Goal: Task Accomplishment & Management: Use online tool/utility

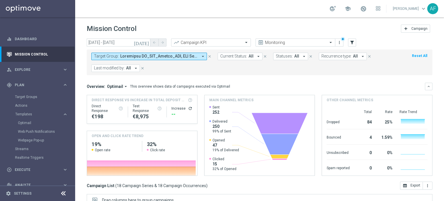
scroll to position [0, 160]
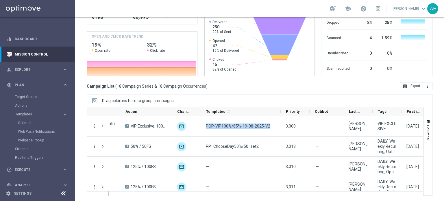
click at [243, 96] on div "Drag columns here to group campaigns" at bounding box center [260, 101] width 346 height 12
click at [246, 88] on div "Campaign List ( 18 Campaign Series & 18 Campaign Occurrences ) open_in_browser …" at bounding box center [260, 86] width 346 height 8
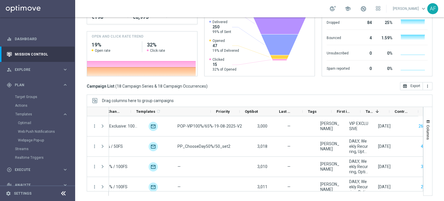
scroll to position [0, 234]
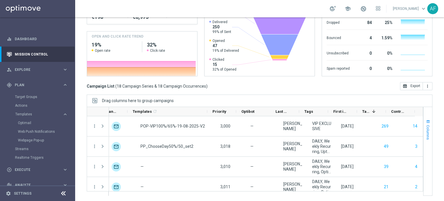
click at [426, 132] on span "Columns" at bounding box center [428, 132] width 5 height 15
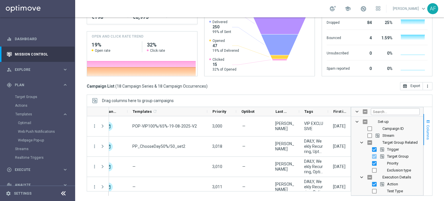
click at [426, 129] on span "Columns" at bounding box center [428, 132] width 5 height 15
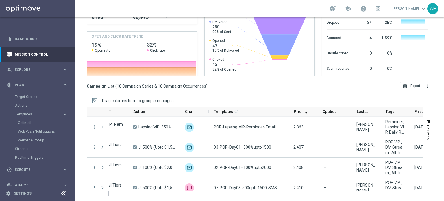
scroll to position [145, 0]
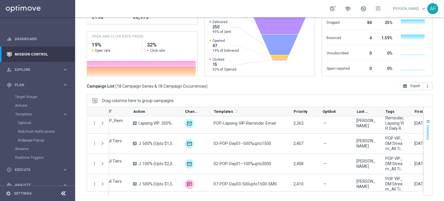
click at [426, 132] on span "Columns" at bounding box center [428, 132] width 5 height 15
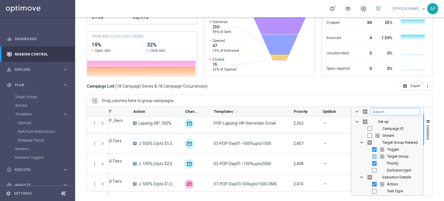
click at [385, 112] on input "Filter Columns Input" at bounding box center [395, 111] width 49 height 7
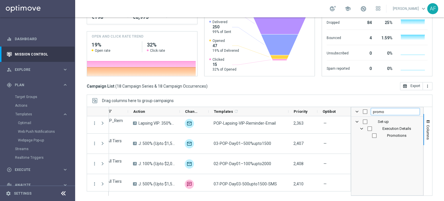
click at [380, 112] on input "promo" at bounding box center [395, 111] width 49 height 7
type input "promo"
click at [401, 149] on div "Set-up Execution Details Promotions" at bounding box center [387, 156] width 72 height 79
click at [372, 135] on input "Press SPACE to toggle visibility (hidden)" at bounding box center [374, 135] width 5 height 5
checkbox input "true"
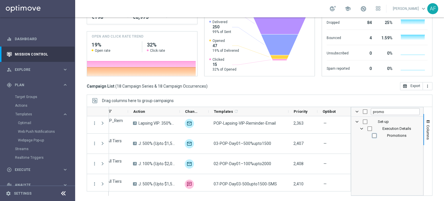
checkbox input "true"
click at [426, 135] on span "Columns" at bounding box center [428, 132] width 5 height 15
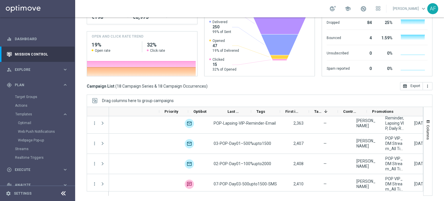
scroll to position [0, 291]
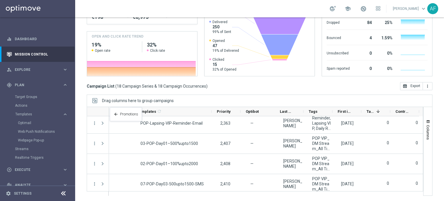
drag, startPoint x: 383, startPoint y: 109, endPoint x: 197, endPoint y: 135, distance: 188.0
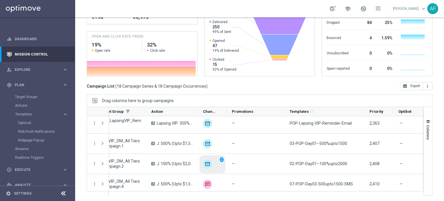
scroll to position [0, 133]
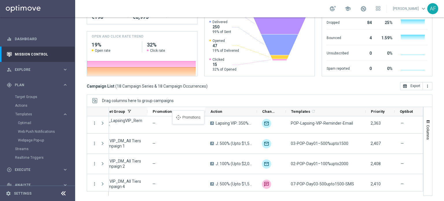
drag, startPoint x: 249, startPoint y: 113, endPoint x: 175, endPoint y: 113, distance: 73.7
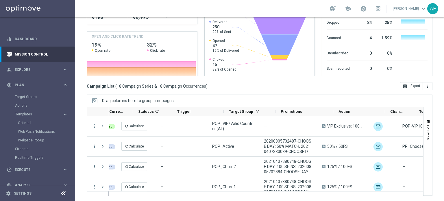
scroll to position [0, 0]
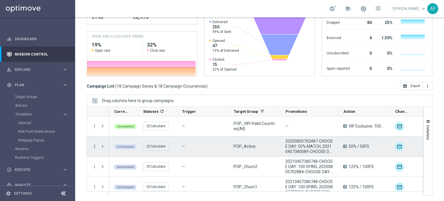
click at [93, 146] on icon "more_vert" at bounding box center [94, 146] width 5 height 5
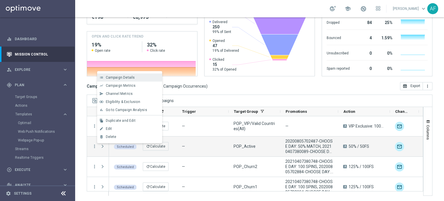
click at [117, 79] on span "Campaign Details" at bounding box center [120, 77] width 29 height 4
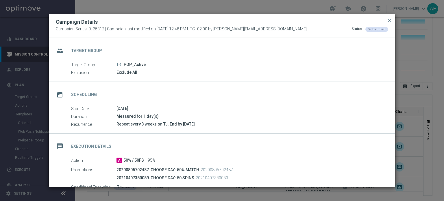
scroll to position [29, 0]
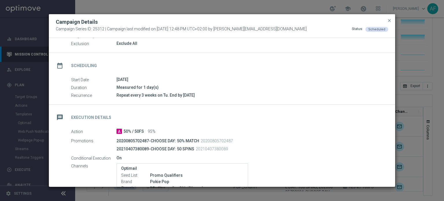
click at [320, 7] on modal-container "Campaign Details Campaign Series ID: 25312 | Campaign last modified on 18 Aug 2…" at bounding box center [222, 100] width 444 height 201
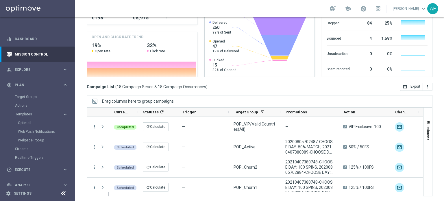
scroll to position [99, 0]
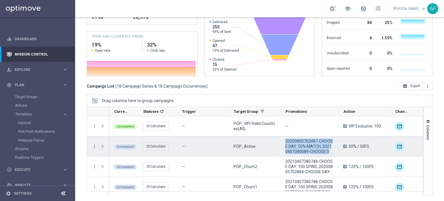
drag, startPoint x: 286, startPoint y: 141, endPoint x: 332, endPoint y: 152, distance: 47.2
click at [332, 152] on div "20200805702487-CHOOSE DAY: 50% MATCH, 20210407380089-CHOOSE DAY: 50 SPINS" at bounding box center [309, 146] width 58 height 20
click at [94, 147] on icon "more_vert" at bounding box center [94, 146] width 5 height 5
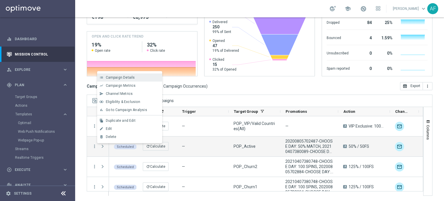
click at [124, 76] on span "Campaign Details" at bounding box center [120, 77] width 29 height 4
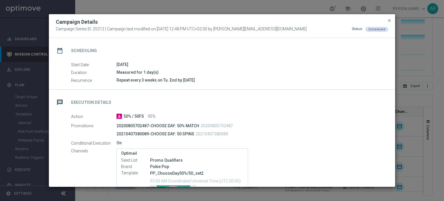
scroll to position [58, 0]
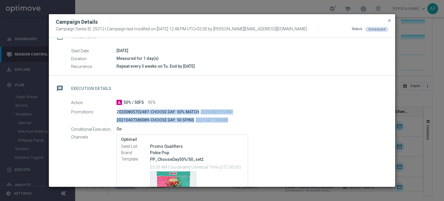
drag, startPoint x: 119, startPoint y: 112, endPoint x: 235, endPoint y: 121, distance: 116.3
click at [227, 121] on div "20200805702487-CHOOSE DAY: 50% MATCH 20200805702487 20210407380089-CHOOSE DAY: …" at bounding box center [250, 115] width 267 height 17
click at [238, 121] on div "20210407380089-CHOOSE DAY: 50 SPINS 20210407380089" at bounding box center [228, 120] width 222 height 8
click at [229, 119] on div "20210407380089-CHOOSE DAY: 50 SPINS 20210407380089" at bounding box center [228, 120] width 222 height 8
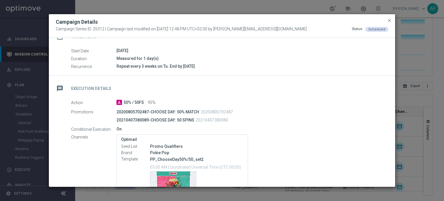
drag, startPoint x: 233, startPoint y: 110, endPoint x: 200, endPoint y: 111, distance: 33.0
click at [200, 111] on div "20200805702487-CHOOSE DAY: 50% MATCH 20200805702487" at bounding box center [228, 112] width 222 height 8
drag, startPoint x: 228, startPoint y: 120, endPoint x: 195, endPoint y: 121, distance: 33.3
click at [195, 121] on div "20210407380089-CHOOSE DAY: 50 SPINS 20210407380089" at bounding box center [228, 120] width 222 height 8
click at [232, 121] on div "20210407380089-CHOOSE DAY: 50 SPINS 20210407380089" at bounding box center [228, 120] width 222 height 8
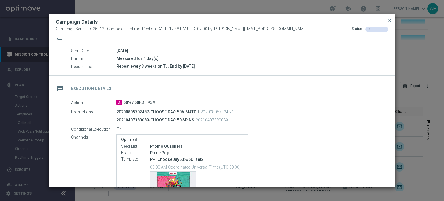
drag, startPoint x: 229, startPoint y: 119, endPoint x: 201, endPoint y: 115, distance: 28.9
click at [195, 120] on div "20210407380089-CHOOSE DAY: 50 SPINS 20210407380089" at bounding box center [228, 120] width 222 height 8
drag, startPoint x: 233, startPoint y: 111, endPoint x: 201, endPoint y: 111, distance: 32.4
click at [201, 111] on div "20200805702487-CHOOSE DAY: 50% MATCH 20200805702487" at bounding box center [228, 112] width 222 height 8
click at [235, 91] on div "message Execution Details" at bounding box center [222, 88] width 346 height 24
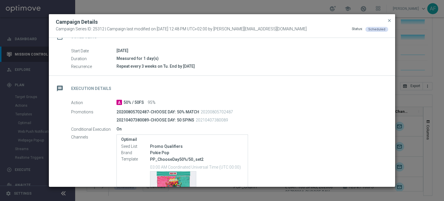
drag, startPoint x: 236, startPoint y: 110, endPoint x: 201, endPoint y: 112, distance: 34.8
click at [201, 112] on div "20200805702487-CHOOSE DAY: 50% MATCH 20200805702487" at bounding box center [228, 112] width 222 height 8
click at [255, 86] on div "message Execution Details" at bounding box center [222, 88] width 346 height 24
drag, startPoint x: 234, startPoint y: 114, endPoint x: 200, endPoint y: 113, distance: 33.6
click at [200, 113] on div "20200805702487-CHOOSE DAY: 50% MATCH 20200805702487" at bounding box center [228, 112] width 222 height 8
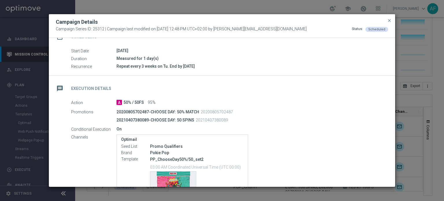
click at [209, 101] on div "A 50% / 50FS 95%" at bounding box center [250, 102] width 267 height 6
drag, startPoint x: 201, startPoint y: 111, endPoint x: 233, endPoint y: 114, distance: 32.3
click at [232, 114] on div "20200805702487-CHOOSE DAY: 50% MATCH 20200805702487" at bounding box center [228, 112] width 222 height 8
click at [246, 100] on div "A 50% / 50FS 95%" at bounding box center [250, 102] width 267 height 6
drag, startPoint x: 200, startPoint y: 112, endPoint x: 232, endPoint y: 116, distance: 32.7
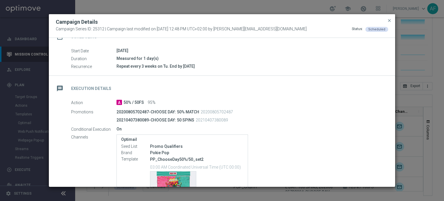
click at [232, 116] on div "20200805702487-CHOOSE DAY: 50% MATCH 20200805702487 20210407380089-CHOOSE DAY: …" at bounding box center [250, 115] width 267 height 17
click at [232, 117] on div "20210407380089-CHOOSE DAY: 50 SPINS 20210407380089" at bounding box center [228, 120] width 222 height 8
click at [230, 121] on div "20210407380089-CHOOSE DAY: 50 SPINS 20210407380089" at bounding box center [228, 120] width 222 height 8
drag, startPoint x: 226, startPoint y: 120, endPoint x: 196, endPoint y: 121, distance: 29.8
click at [196, 121] on p "20210407380089" at bounding box center [212, 119] width 32 height 5
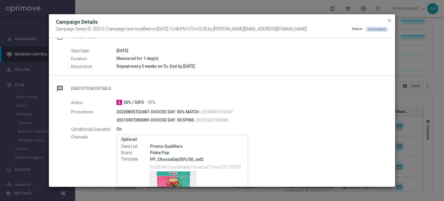
drag, startPoint x: 201, startPoint y: 112, endPoint x: 234, endPoint y: 113, distance: 32.4
click at [233, 113] on div "20200805702487-CHOOSE DAY: 50% MATCH 20200805702487" at bounding box center [228, 112] width 222 height 8
click at [244, 113] on div "20200805702487-CHOOSE DAY: 50% MATCH 20200805702487" at bounding box center [228, 112] width 222 height 8
drag, startPoint x: 232, startPoint y: 111, endPoint x: 201, endPoint y: 114, distance: 31.9
click at [201, 114] on div "20200805702487-CHOOSE DAY: 50% MATCH 20200805702487" at bounding box center [228, 112] width 222 height 8
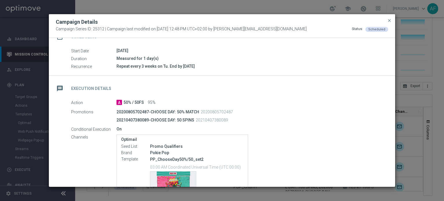
drag, startPoint x: 254, startPoint y: 117, endPoint x: 246, endPoint y: 117, distance: 7.2
click at [253, 117] on div "20210407380089-CHOOSE DAY: 50 SPINS 20210407380089" at bounding box center [228, 120] width 222 height 8
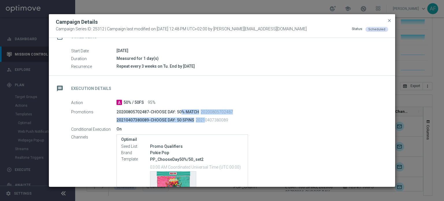
drag, startPoint x: 179, startPoint y: 114, endPoint x: 202, endPoint y: 119, distance: 22.9
click at [202, 119] on div "20200805702487-CHOOSE DAY: 50% MATCH 20200805702487 20210407380089-CHOOSE DAY: …" at bounding box center [250, 115] width 267 height 17
drag, startPoint x: 202, startPoint y: 119, endPoint x: 208, endPoint y: 119, distance: 5.5
click at [202, 119] on p "20210407380089" at bounding box center [212, 119] width 32 height 5
drag, startPoint x: 208, startPoint y: 119, endPoint x: 182, endPoint y: 112, distance: 27.9
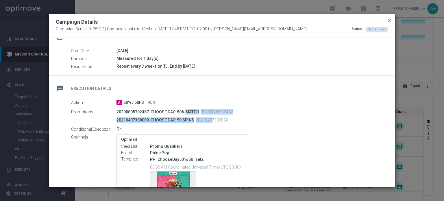
click at [182, 112] on div "20200805702487-CHOOSE DAY: 50% MATCH 20200805702487 20210407380089-CHOOSE DAY: …" at bounding box center [250, 115] width 267 height 17
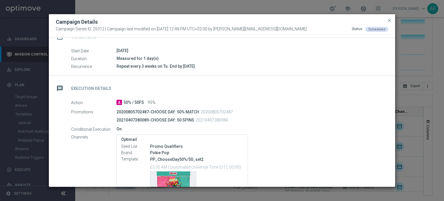
click at [260, 123] on div "20210407380089-CHOOSE DAY: 50 SPINS 20210407380089" at bounding box center [228, 120] width 222 height 8
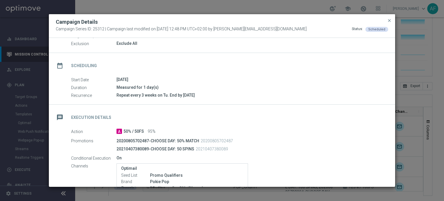
scroll to position [0, 0]
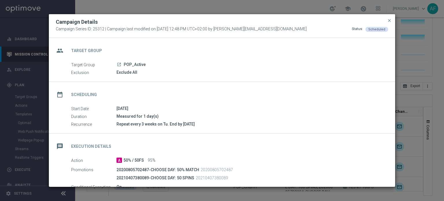
click at [120, 64] on icon "launch" at bounding box center [119, 64] width 5 height 5
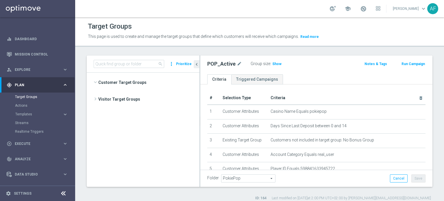
scroll to position [304, 0]
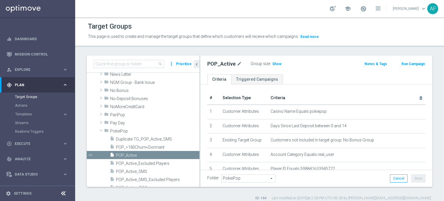
drag, startPoint x: 321, startPoint y: 70, endPoint x: 322, endPoint y: 49, distance: 20.3
click at [321, 70] on div "POP_Active mode_edit Group size : Show Notes & Tags Run Campaign" at bounding box center [316, 65] width 232 height 19
click at [320, 51] on div "Target Groups This page is used to create and manage the target groups that def…" at bounding box center [259, 109] width 369 height 184
